Goal: Navigation & Orientation: Understand site structure

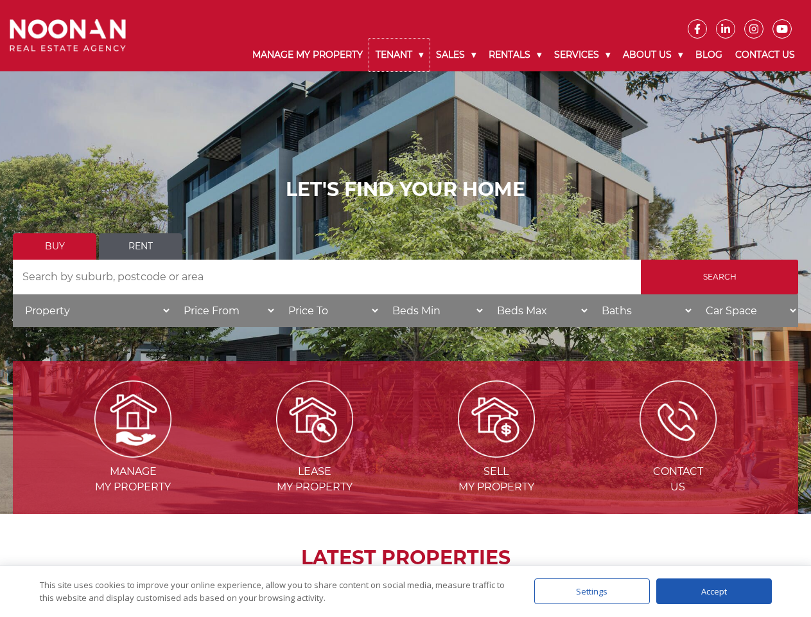
click at [400, 55] on link "Tenant" at bounding box center [399, 55] width 60 height 33
click at [457, 55] on link "Sales" at bounding box center [456, 55] width 53 height 33
click at [516, 55] on link "Rentals" at bounding box center [515, 55] width 66 height 33
click at [584, 55] on link "Services" at bounding box center [582, 55] width 69 height 33
click at [655, 55] on link "About Us" at bounding box center [653, 55] width 73 height 33
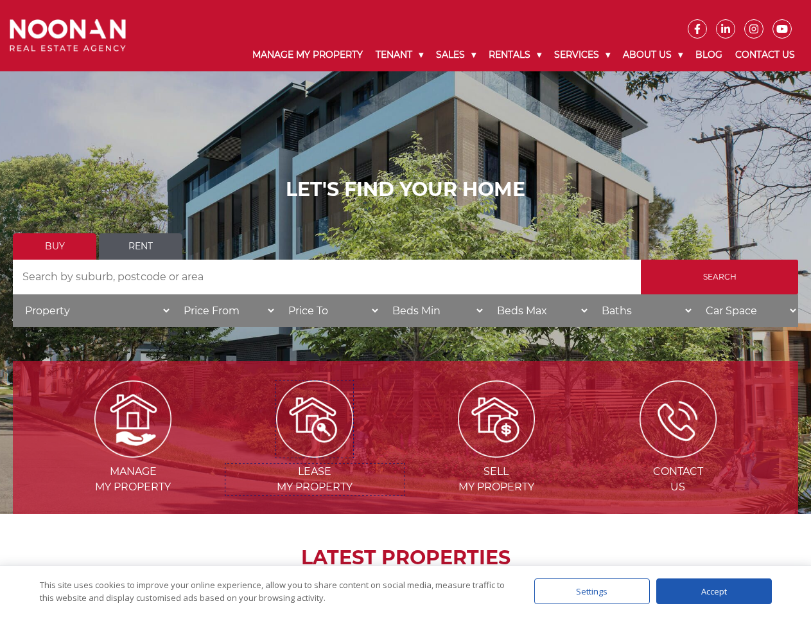
click at [315, 452] on img at bounding box center [314, 418] width 77 height 77
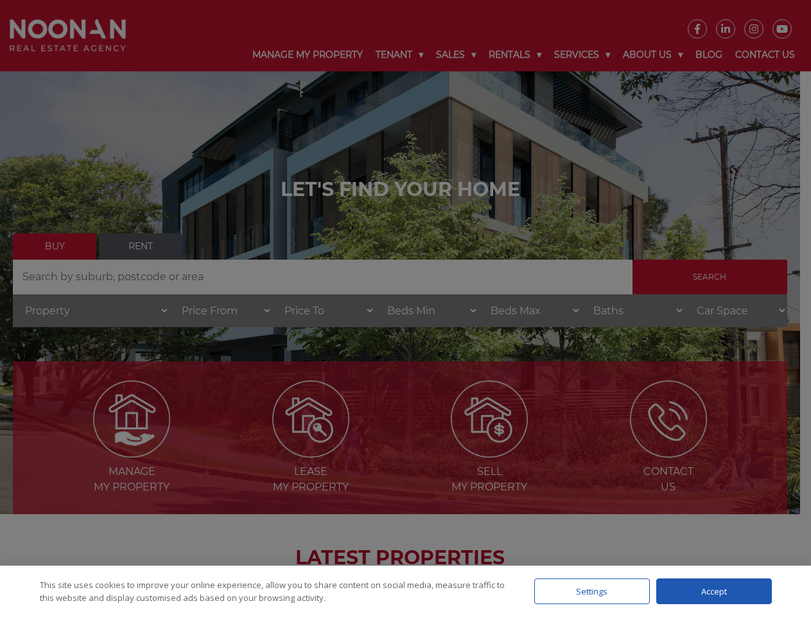
click at [592, 591] on div "Settings" at bounding box center [592, 591] width 116 height 26
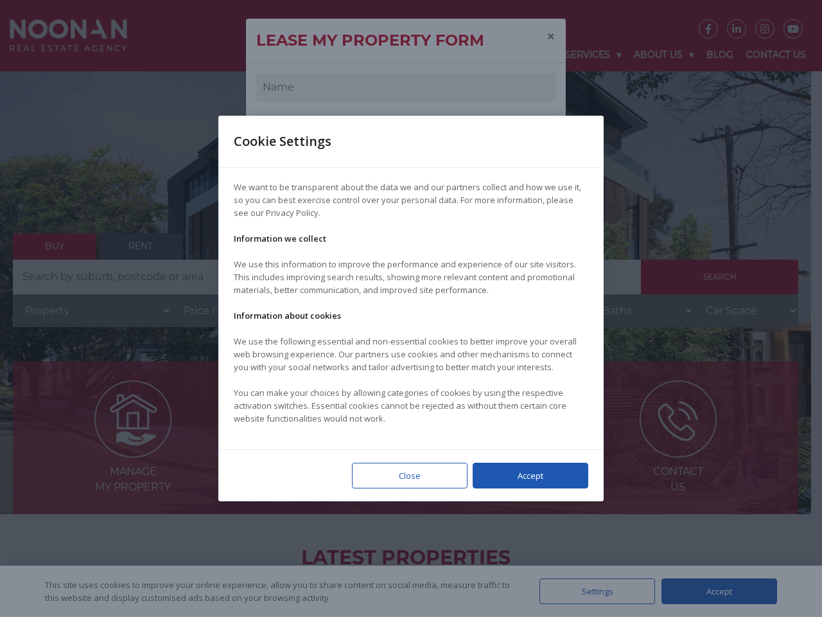
click at [714, 591] on div at bounding box center [411, 308] width 822 height 617
